Goal: Answer question/provide support: Answer question/provide support

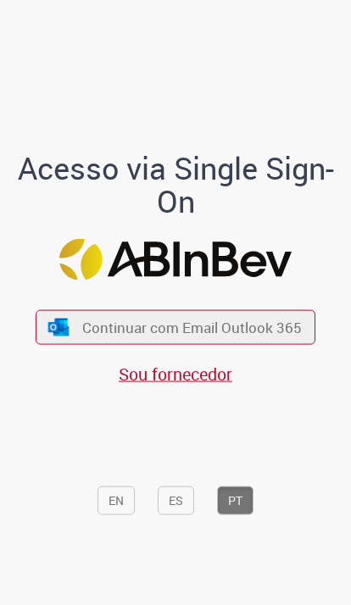
click at [280, 337] on span "Continuar com Email Outlook 365" at bounding box center [191, 327] width 219 height 19
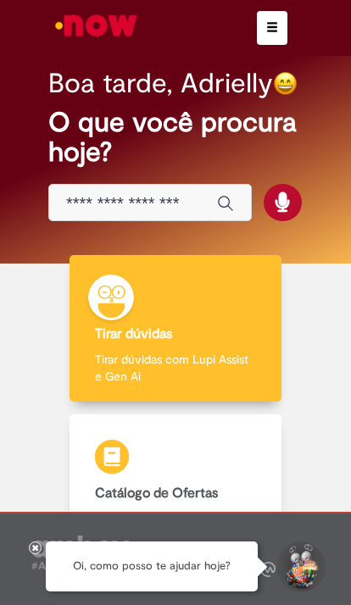
click at [266, 29] on span "button" at bounding box center [272, 27] width 12 height 12
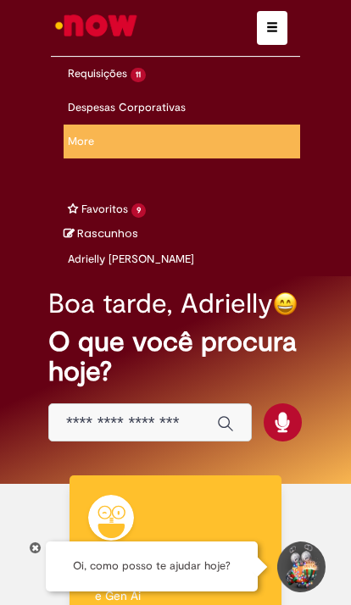
click at [0, 0] on span "Gestão de Fornecedores / Qualidade" at bounding box center [0, 0] width 0 height 0
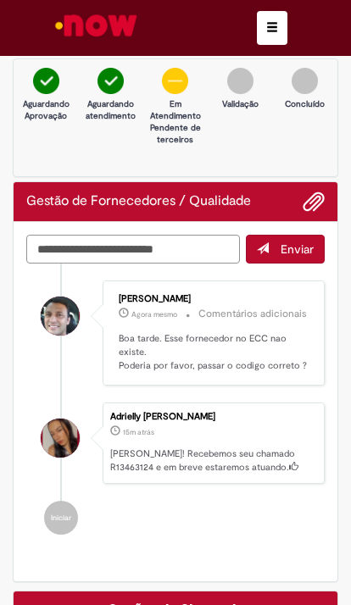
click at [56, 246] on textarea "Digite sua mensagem aqui..." at bounding box center [132, 249] width 213 height 29
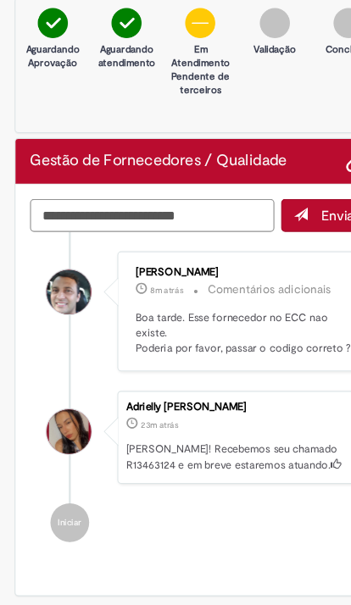
click at [49, 235] on textarea "Digite sua mensagem aqui..." at bounding box center [132, 249] width 213 height 29
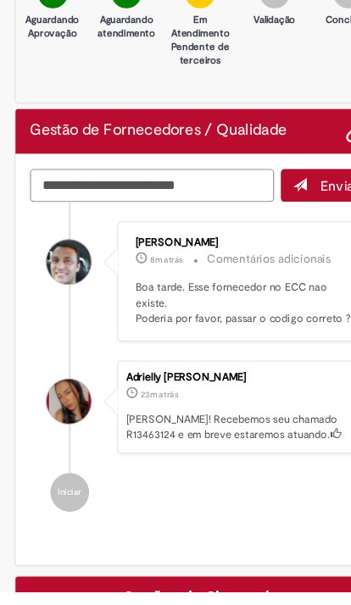
click at [41, 235] on textarea "Digite sua mensagem aqui..." at bounding box center [132, 249] width 213 height 29
click at [59, 235] on textarea "Digite sua mensagem aqui..." at bounding box center [132, 249] width 213 height 29
click at [46, 235] on textarea "Digite sua mensagem aqui..." at bounding box center [132, 249] width 213 height 29
click at [55, 235] on textarea "Digite sua mensagem aqui..." at bounding box center [132, 249] width 213 height 29
paste textarea "**********"
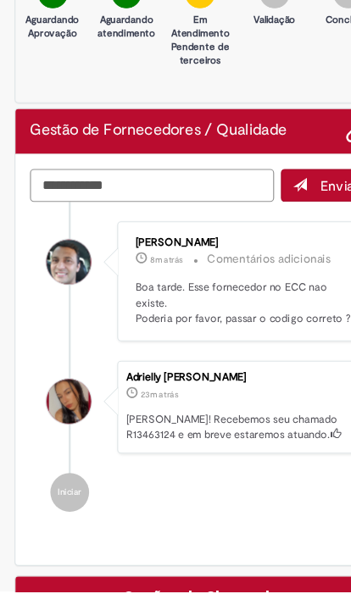
type textarea "**"
type textarea "*****"
click at [279, 235] on button "Enviar" at bounding box center [285, 249] width 79 height 29
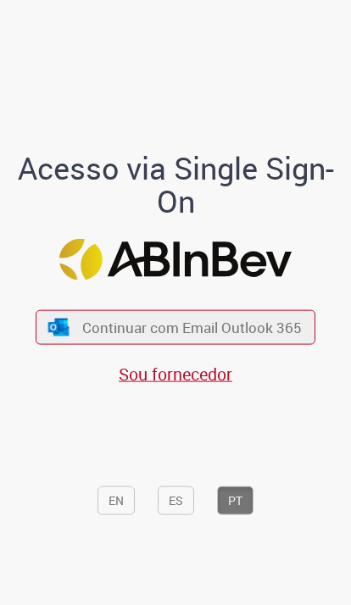
click at [290, 337] on span "Continuar com Email Outlook 365" at bounding box center [191, 327] width 219 height 19
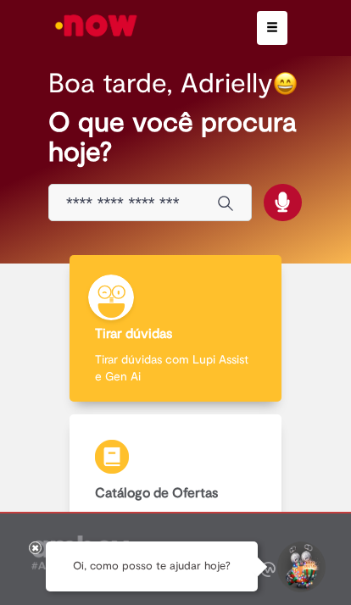
click at [271, 38] on button "button" at bounding box center [272, 28] width 30 height 34
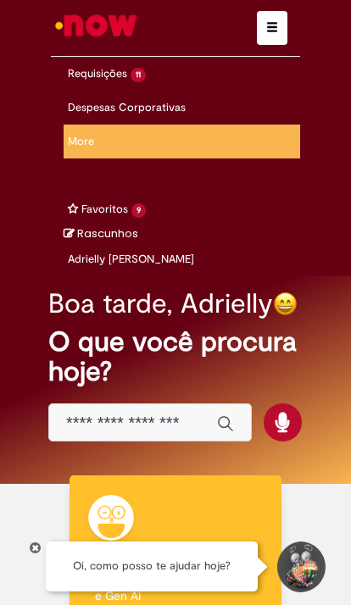
click at [0, 0] on span "34m atrás 34 minutos atrás R13463124" at bounding box center [0, 0] width 0 height 0
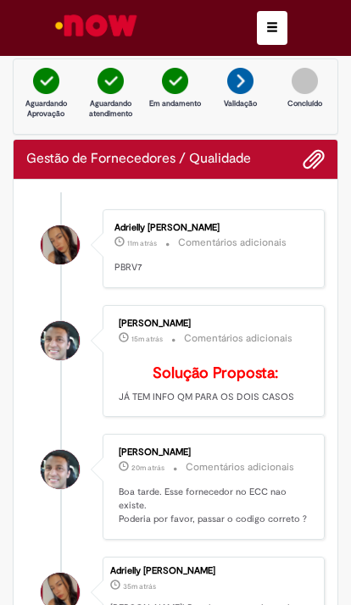
scroll to position [68, 0]
click at [257, 477] on div "Vaner Gaspar Da Silva 20m atrás 20 minutos atrás Comentários adicionais Boa tar…" at bounding box center [214, 486] width 212 height 95
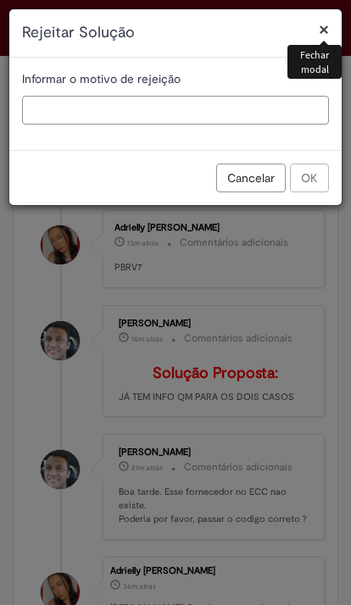
click at [50, 97] on input "text" at bounding box center [175, 110] width 307 height 29
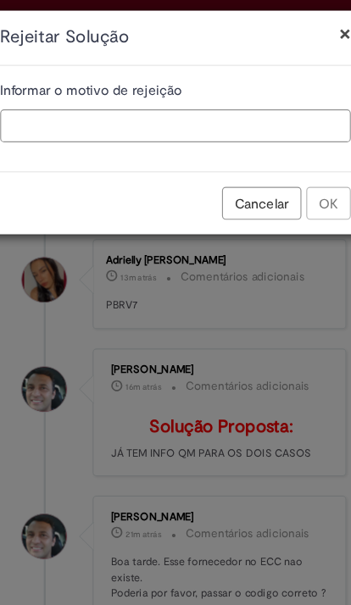
type input "*"
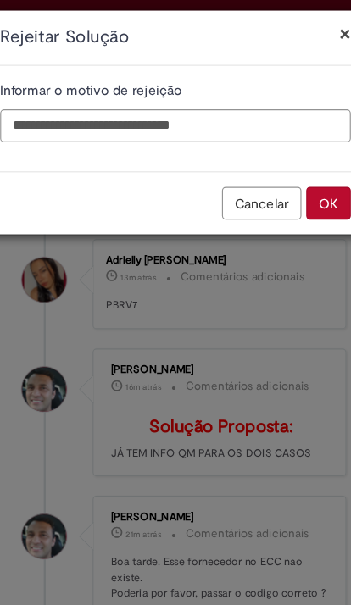
type input "**********"
click at [292, 173] on button "OK" at bounding box center [309, 177] width 39 height 29
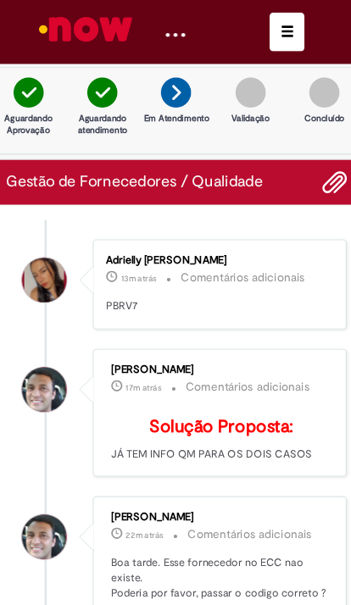
scroll to position [0, 0]
click at [72, 414] on li "Vaner Gaspar Da Silva 18m atrás 18 minutos atrás Comentários adicionais Solução…" at bounding box center [175, 361] width 298 height 113
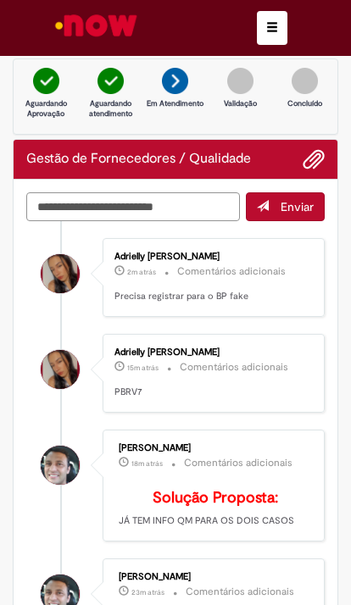
click at [47, 202] on textarea "Digite sua mensagem aqui..." at bounding box center [132, 206] width 213 height 29
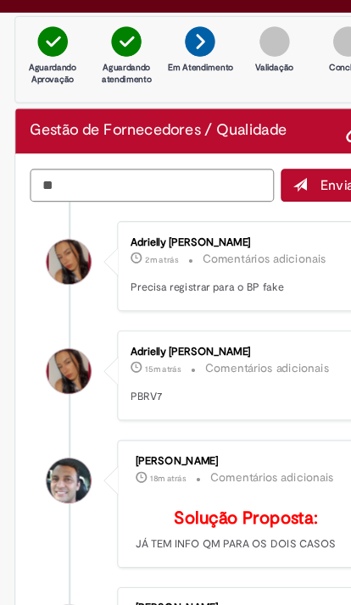
type textarea "*"
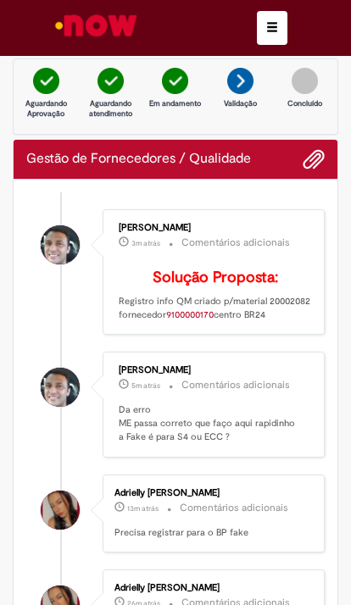
scroll to position [37, 0]
click at [252, 525] on div "Adrielly [PERSON_NAME] 14m atrás 14 minutos atrás Comentários adicionais Precis…" at bounding box center [214, 513] width 212 height 69
